Goal: Check status

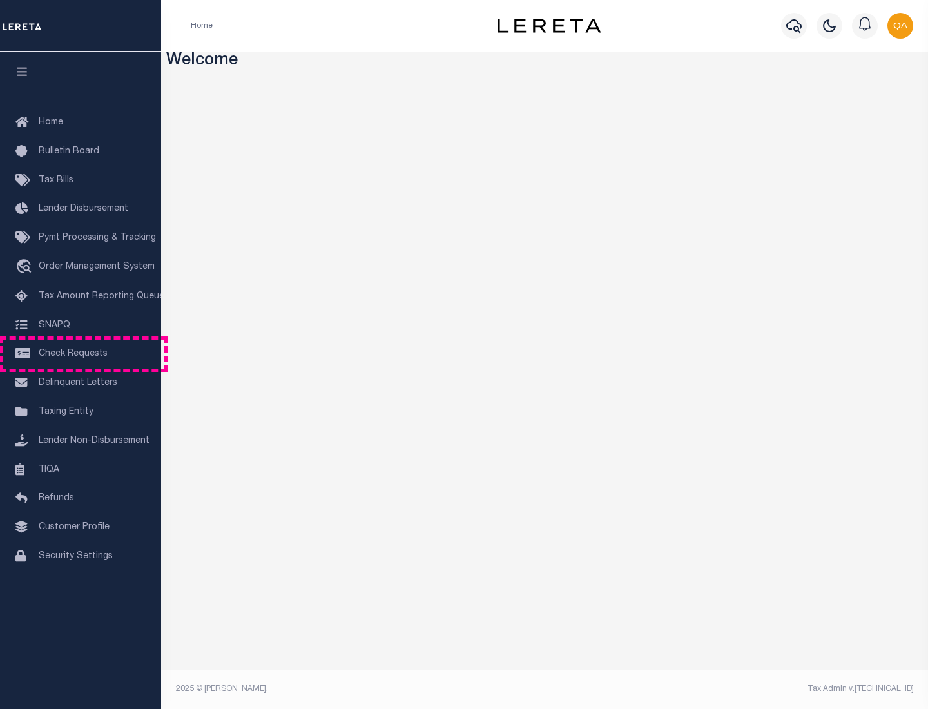
click at [81, 354] on span "Check Requests" at bounding box center [73, 353] width 69 height 9
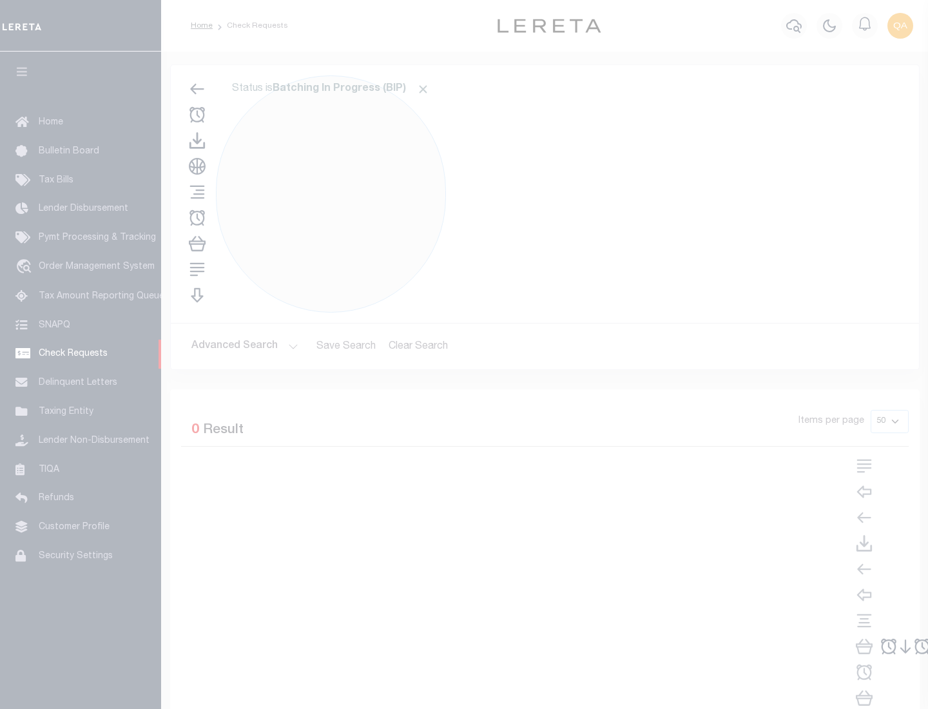
select select "50"
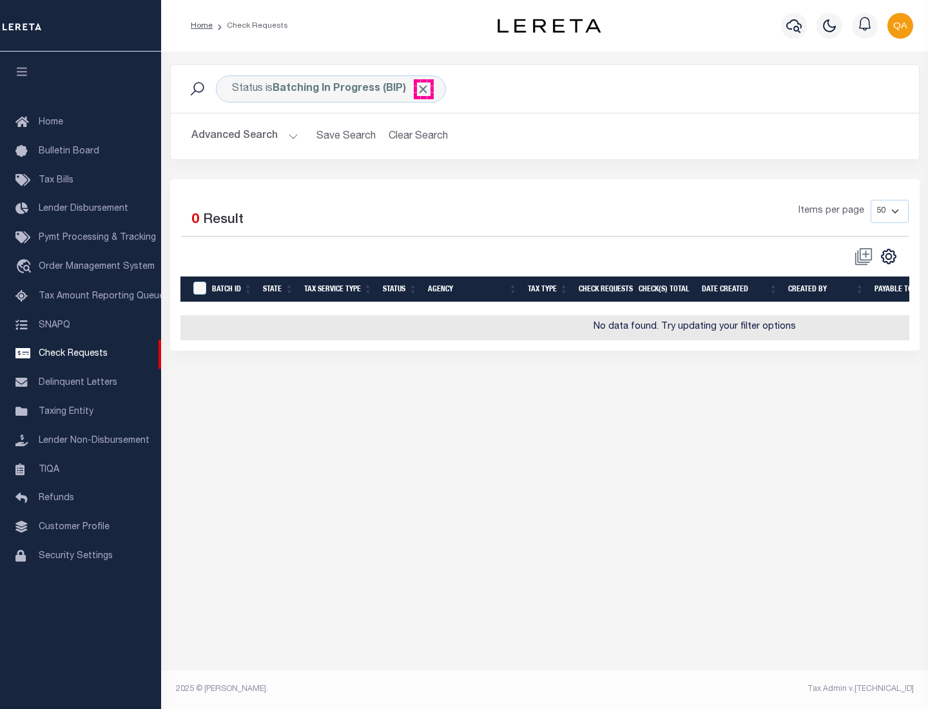
click at [423, 89] on span "Click to Remove" at bounding box center [423, 89] width 14 height 14
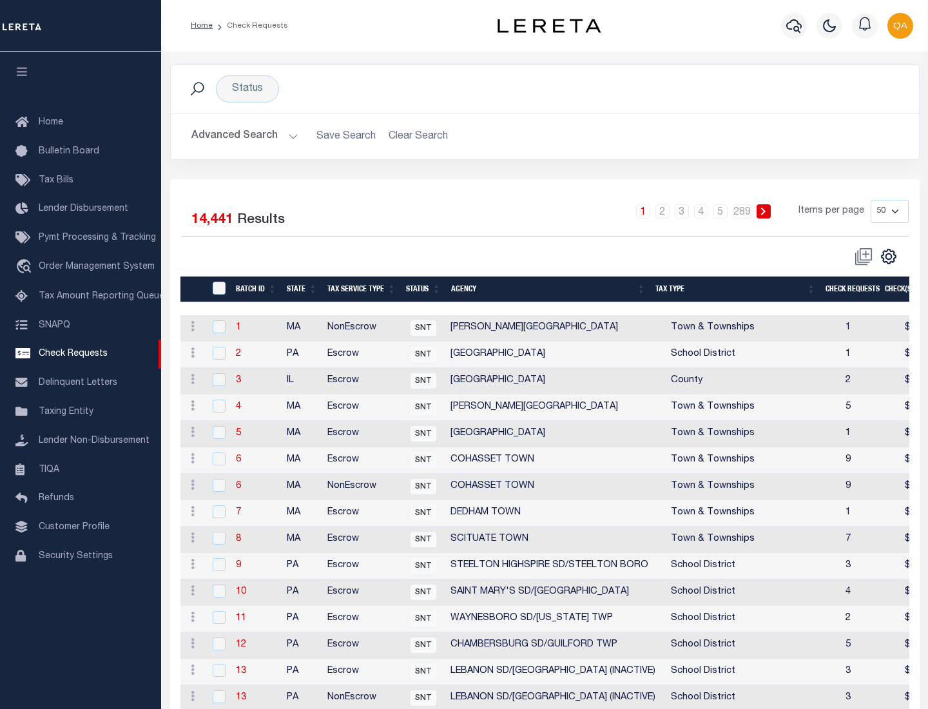
scroll to position [621, 0]
